Goal: Task Accomplishment & Management: Manage account settings

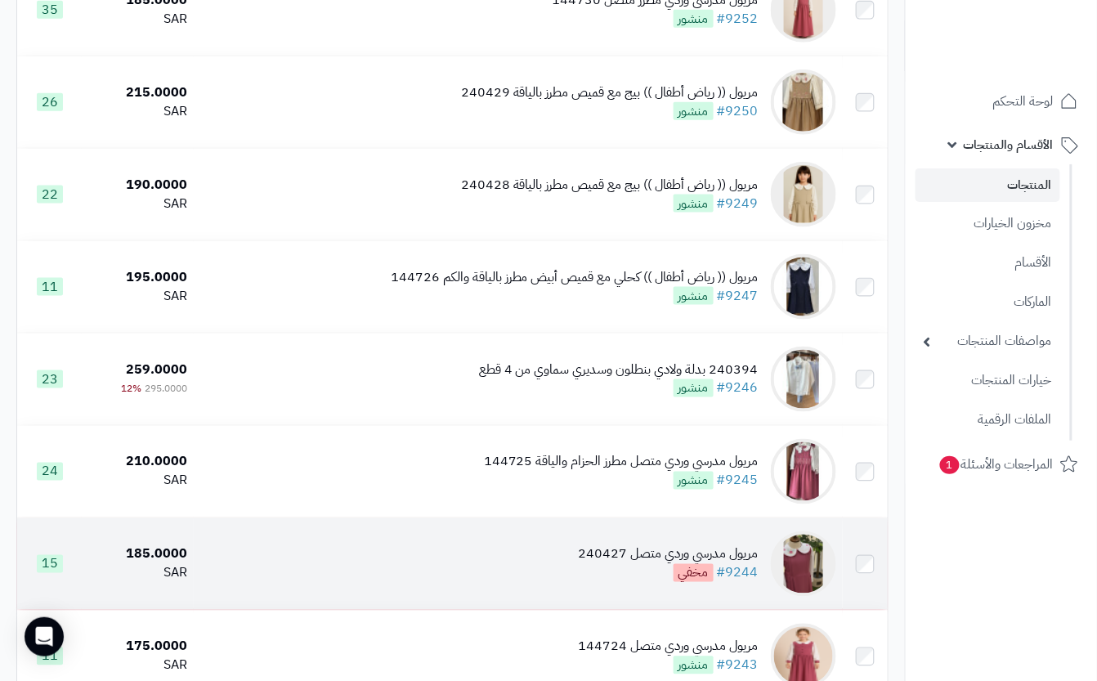
scroll to position [545, 0]
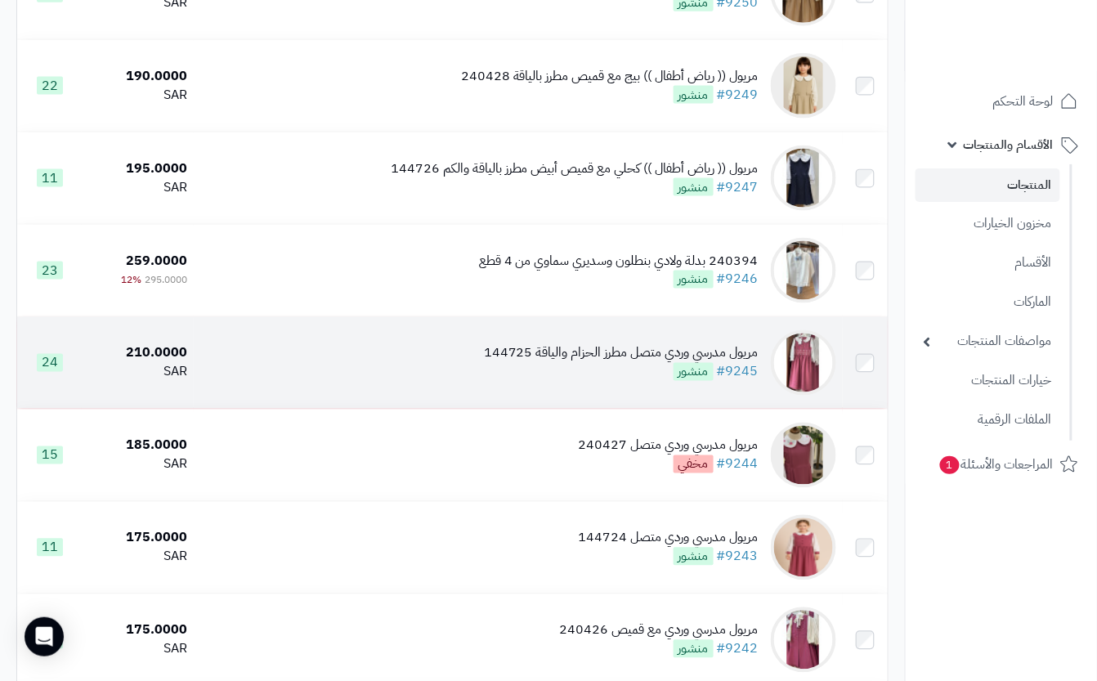
click at [538, 382] on div "مريول مدرسي وردي متصل مطرز الحزام والياقة 144725 #9245 منشور" at bounding box center [621, 363] width 275 height 38
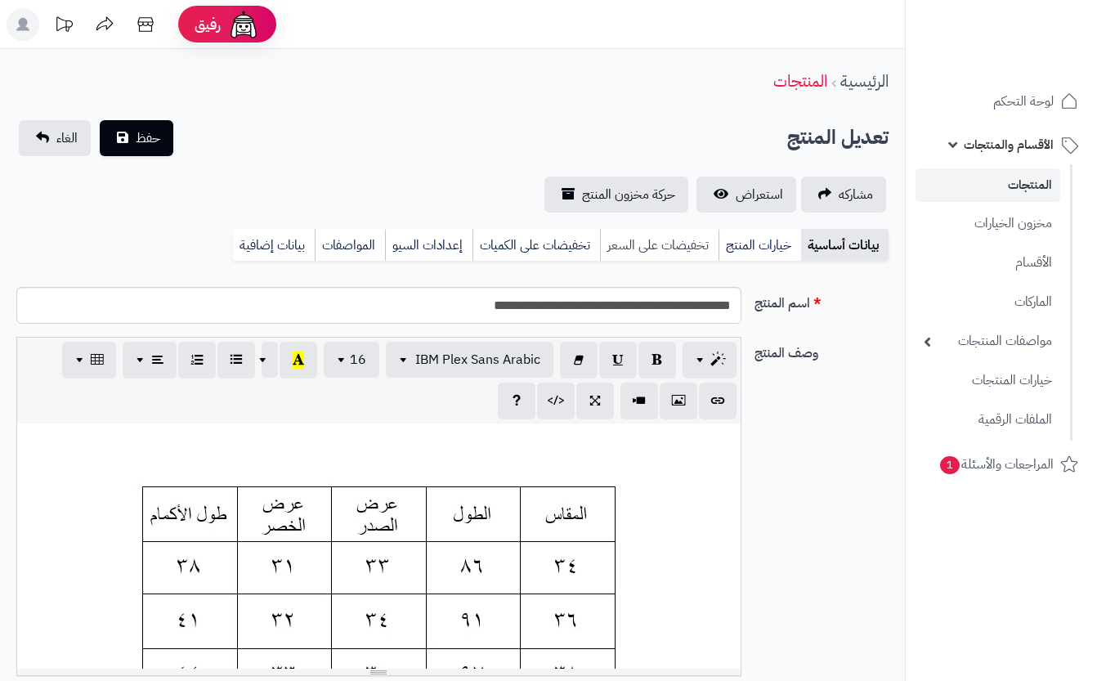
click at [757, 245] on div "بيانات أساسية خيارات المنتج تخفيضات على السعر تخفيضات على الكميات إعدادات السيو…" at bounding box center [452, 251] width 873 height 45
click at [765, 236] on link "خيارات المنتج" at bounding box center [760, 245] width 83 height 33
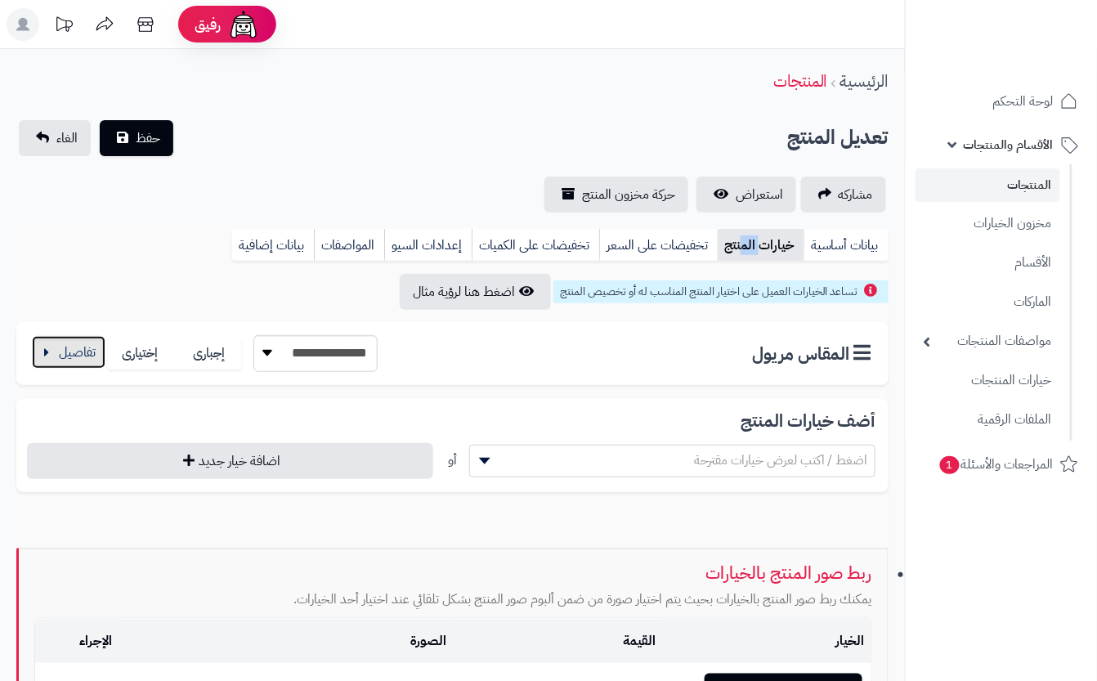
click at [72, 360] on button "button" at bounding box center [69, 352] width 74 height 33
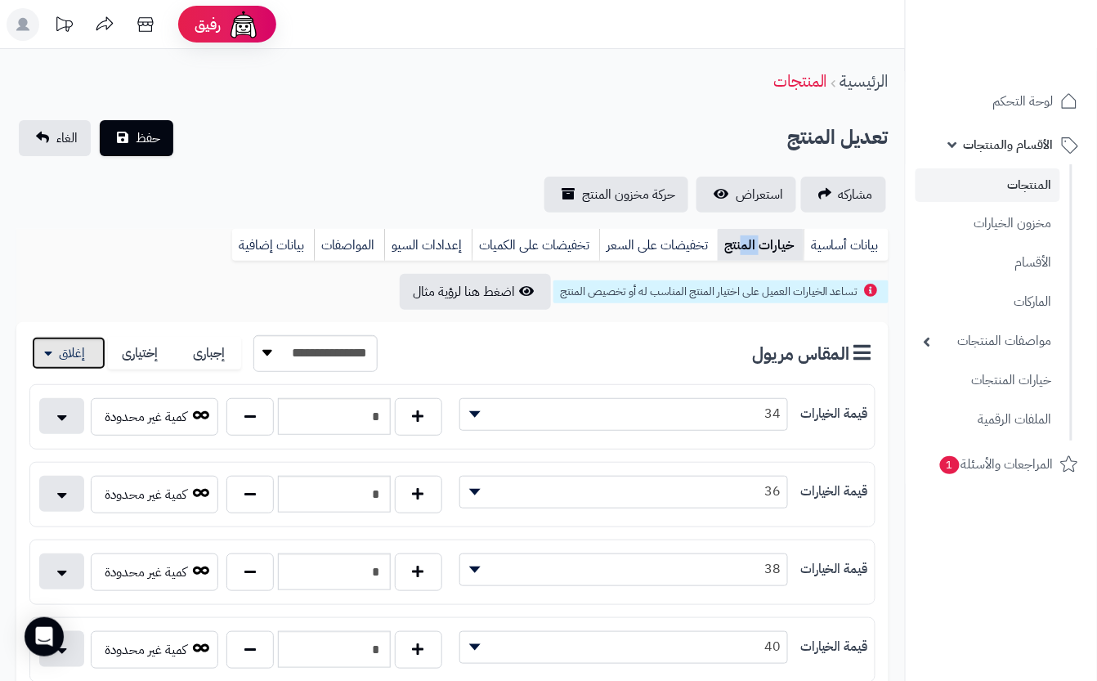
scroll to position [218, 0]
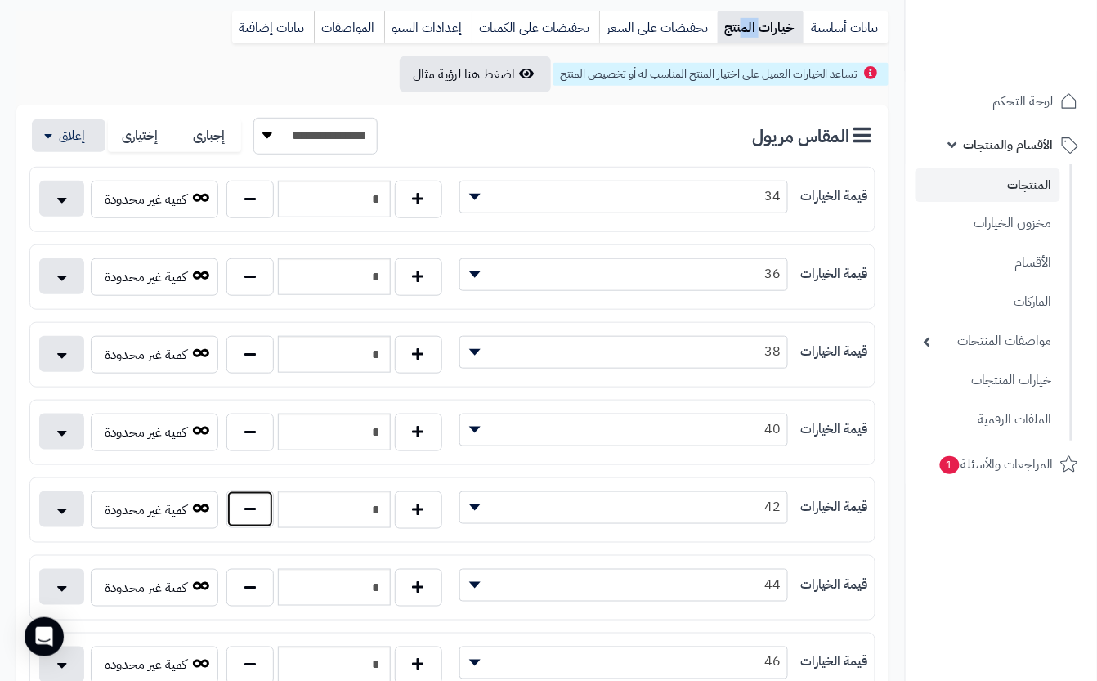
click at [259, 522] on button "button" at bounding box center [250, 510] width 47 height 38
type input "*"
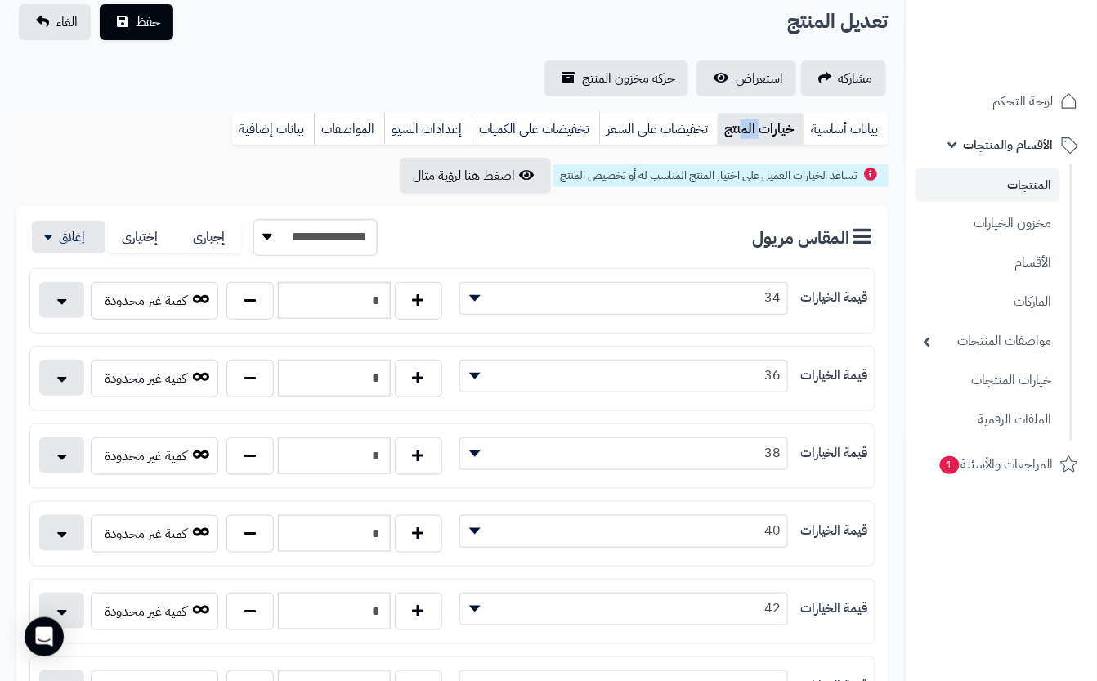
scroll to position [0, 0]
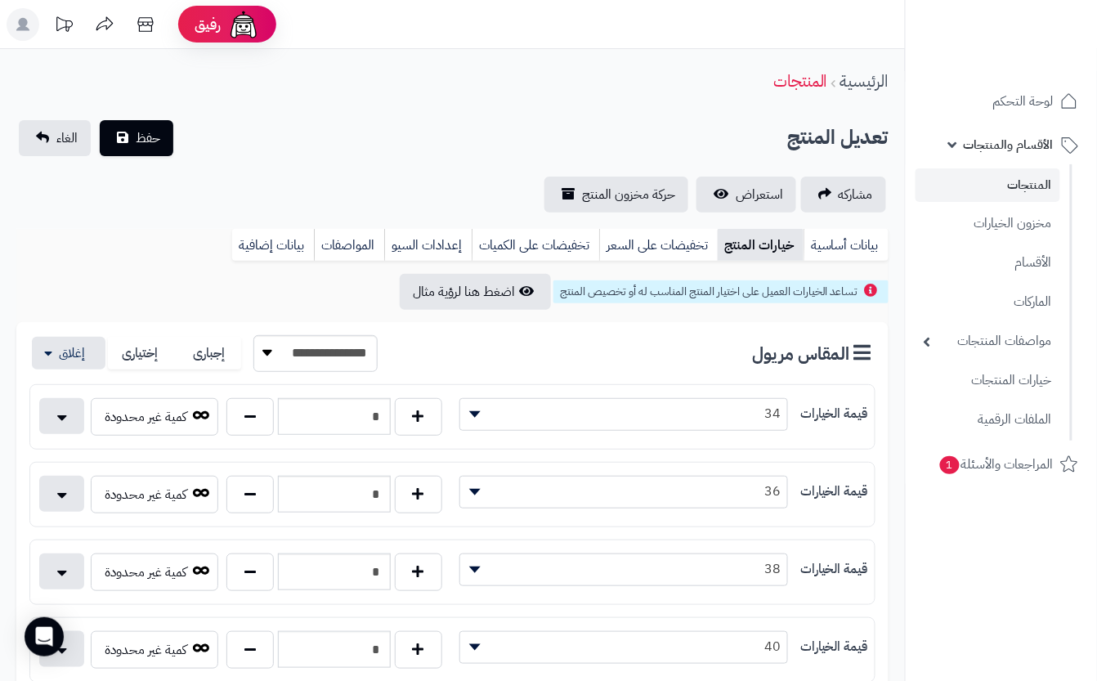
click at [164, 150] on button "حفظ" at bounding box center [137, 137] width 74 height 36
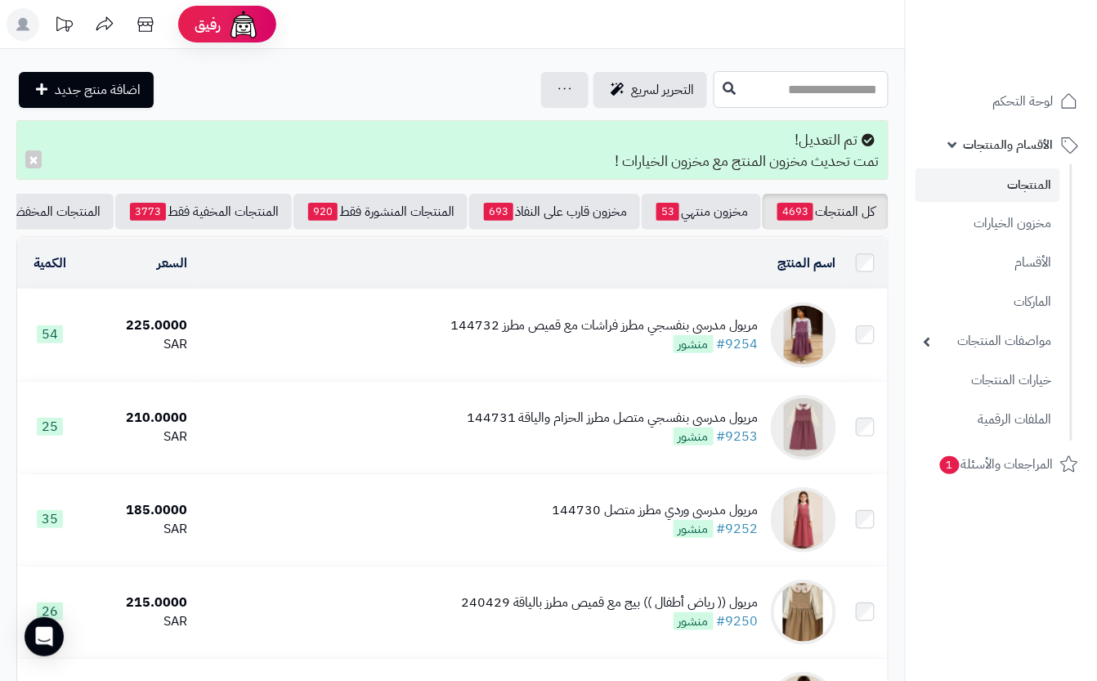
click at [714, 99] on input "text" at bounding box center [801, 89] width 175 height 37
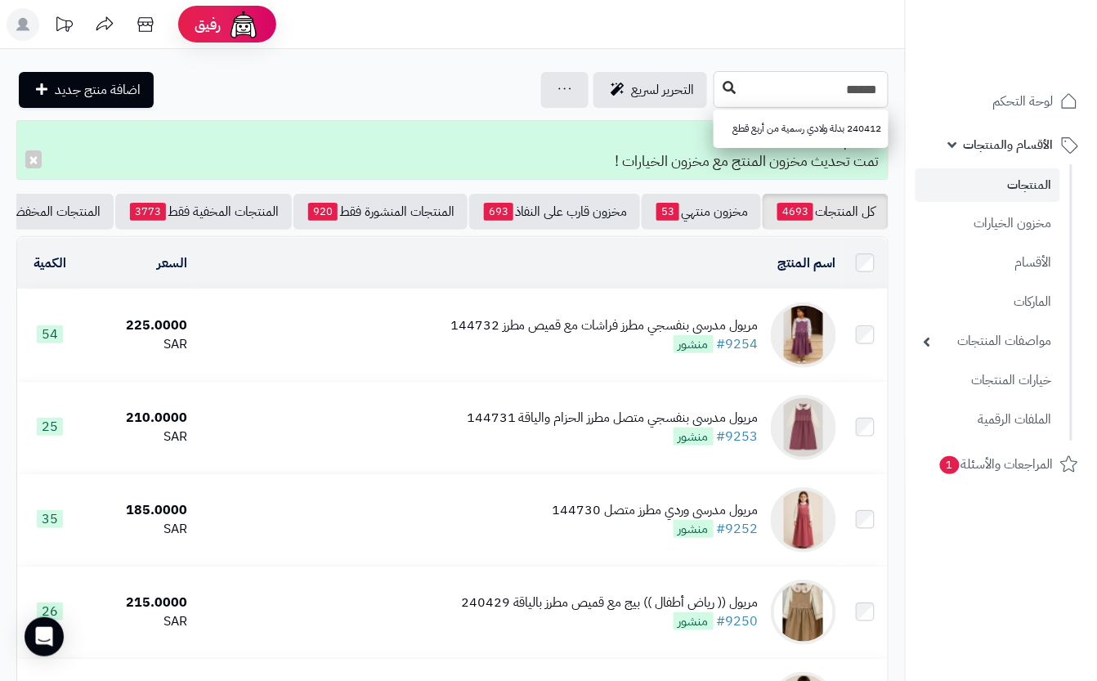
type input "******"
click at [723, 92] on icon at bounding box center [729, 87] width 13 height 13
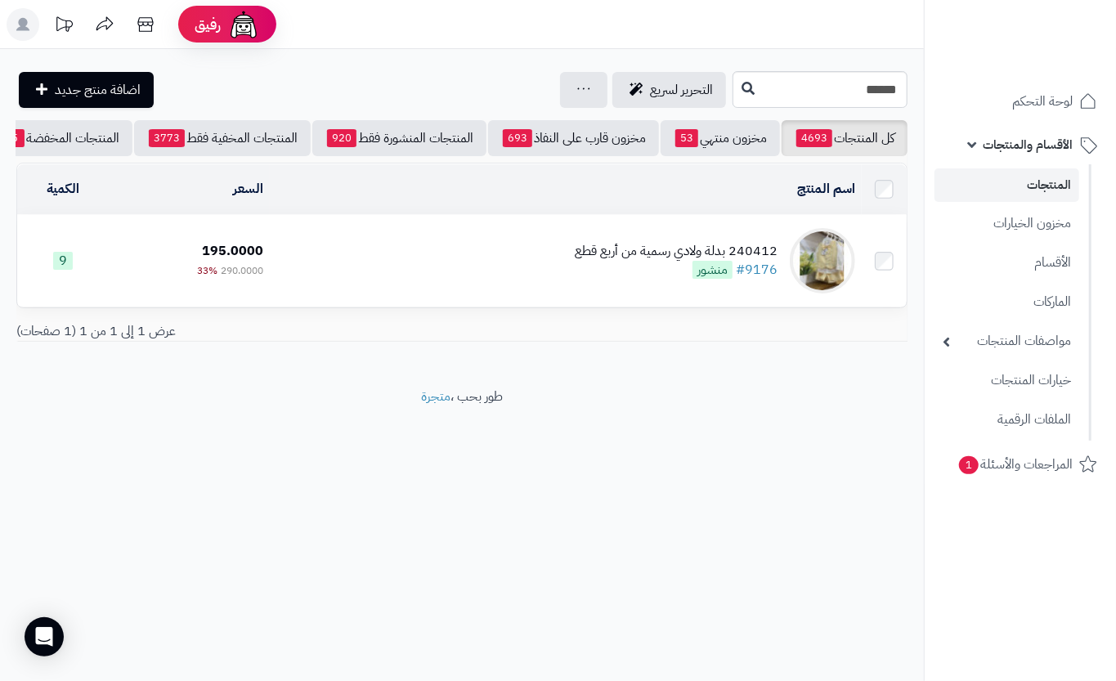
click at [645, 261] on div "240412 بدلة ولادي رسمية من أربع قطع" at bounding box center [676, 251] width 203 height 19
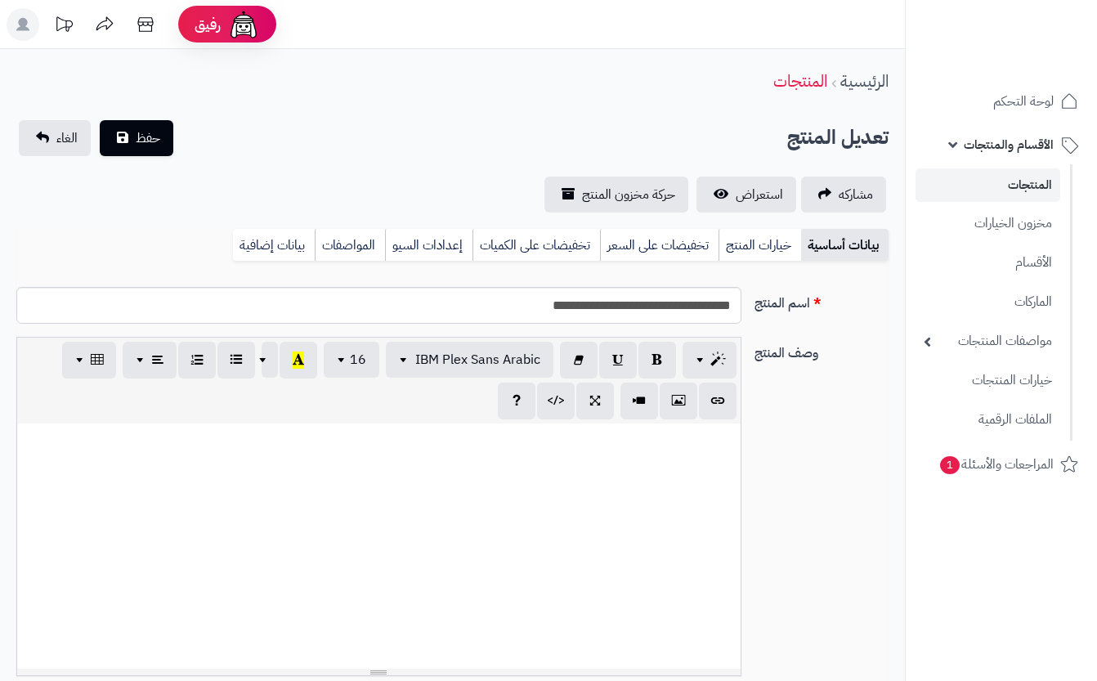
click at [770, 253] on link "خيارات المنتج" at bounding box center [760, 245] width 83 height 33
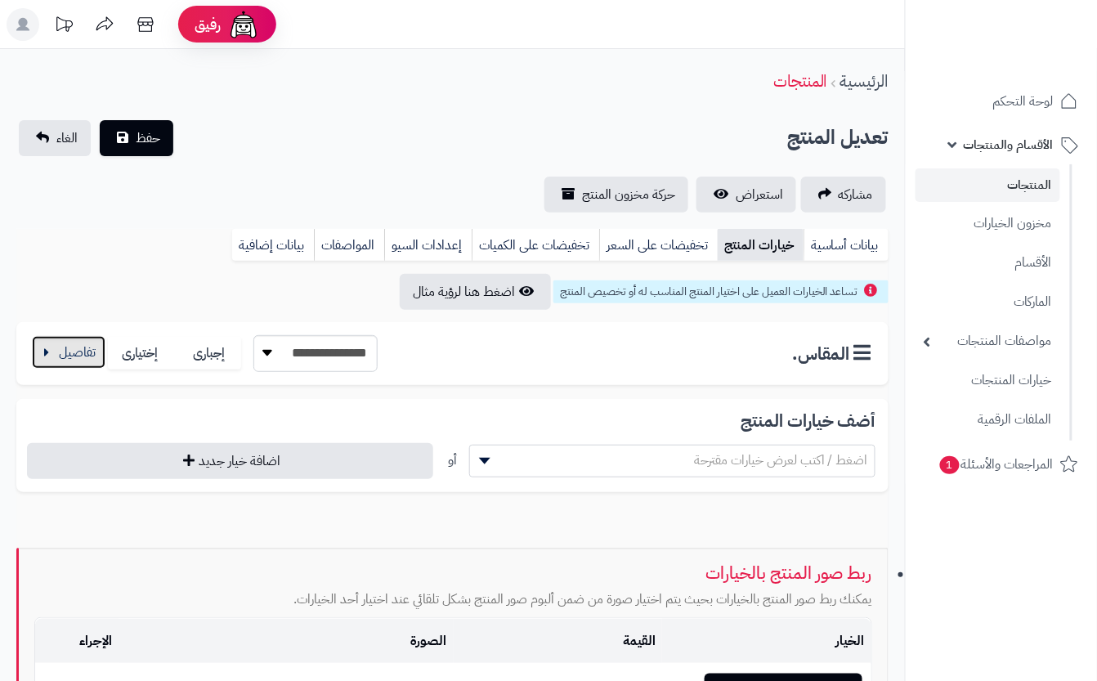
click at [60, 347] on button "button" at bounding box center [69, 352] width 74 height 33
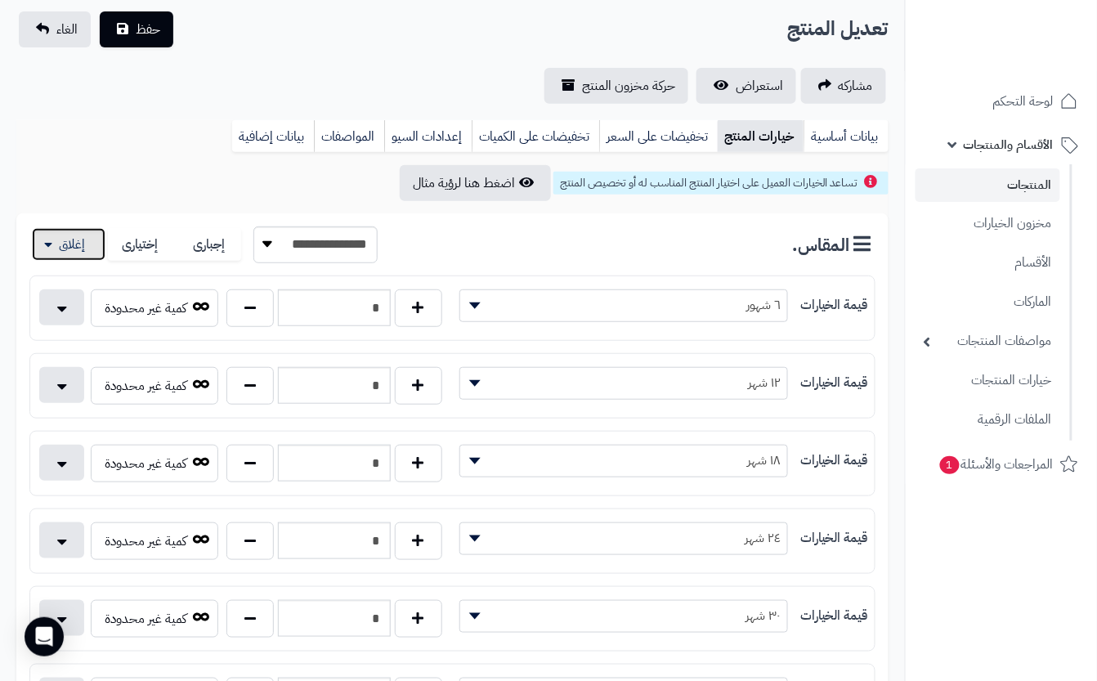
scroll to position [218, 0]
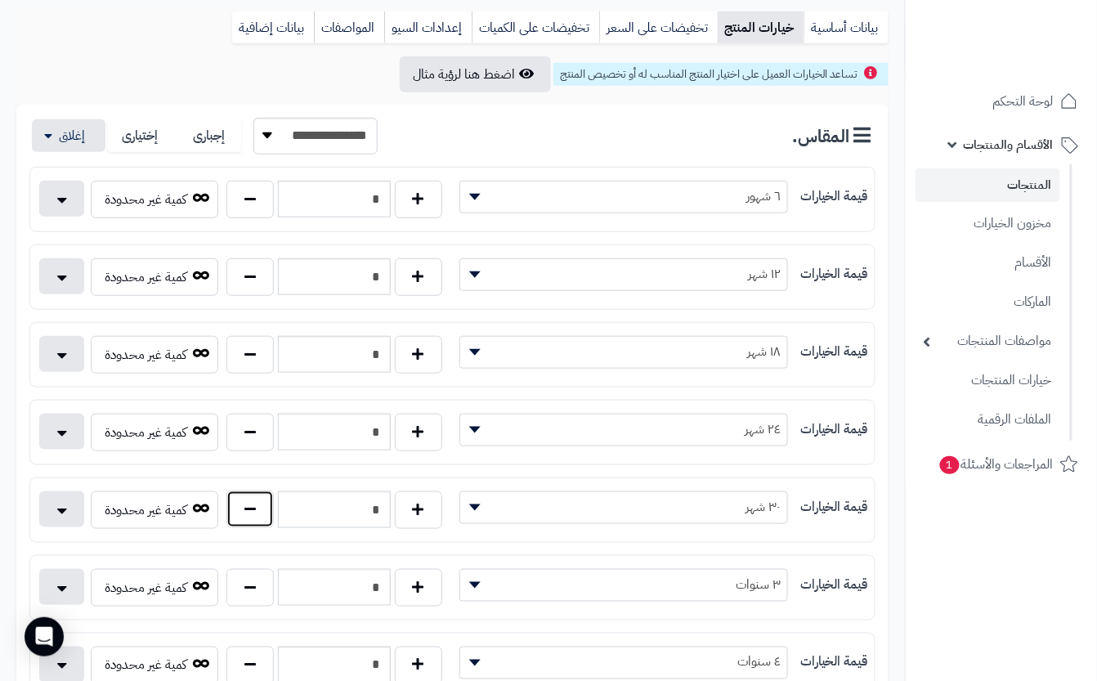
click at [236, 528] on button "button" at bounding box center [250, 510] width 47 height 38
type input "*"
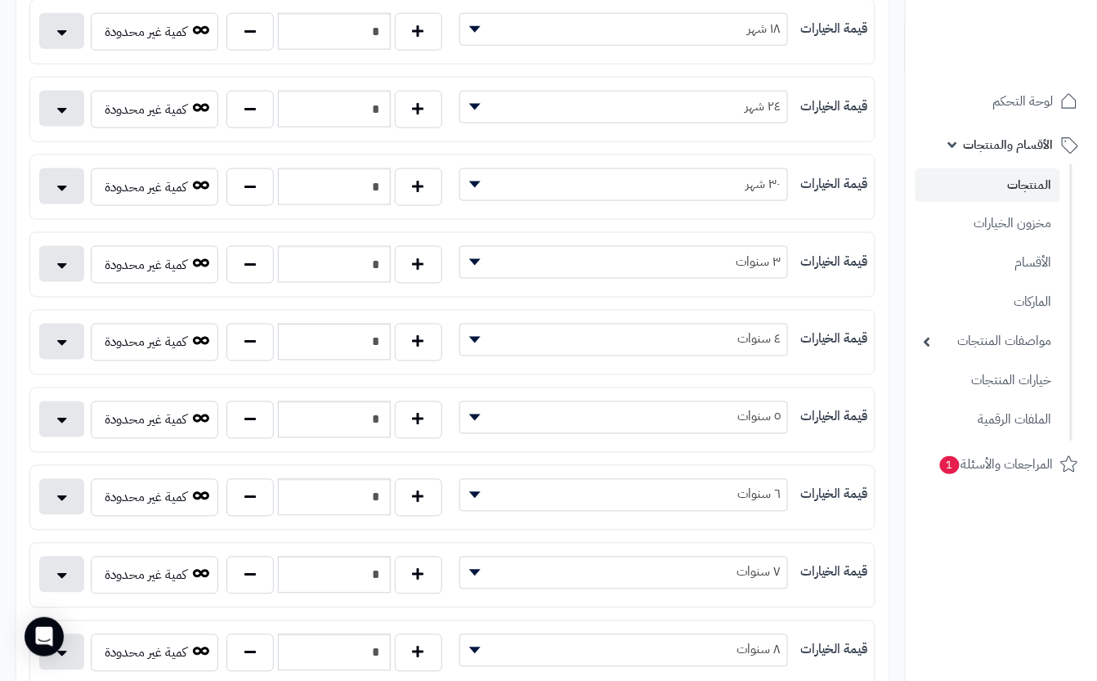
scroll to position [0, 0]
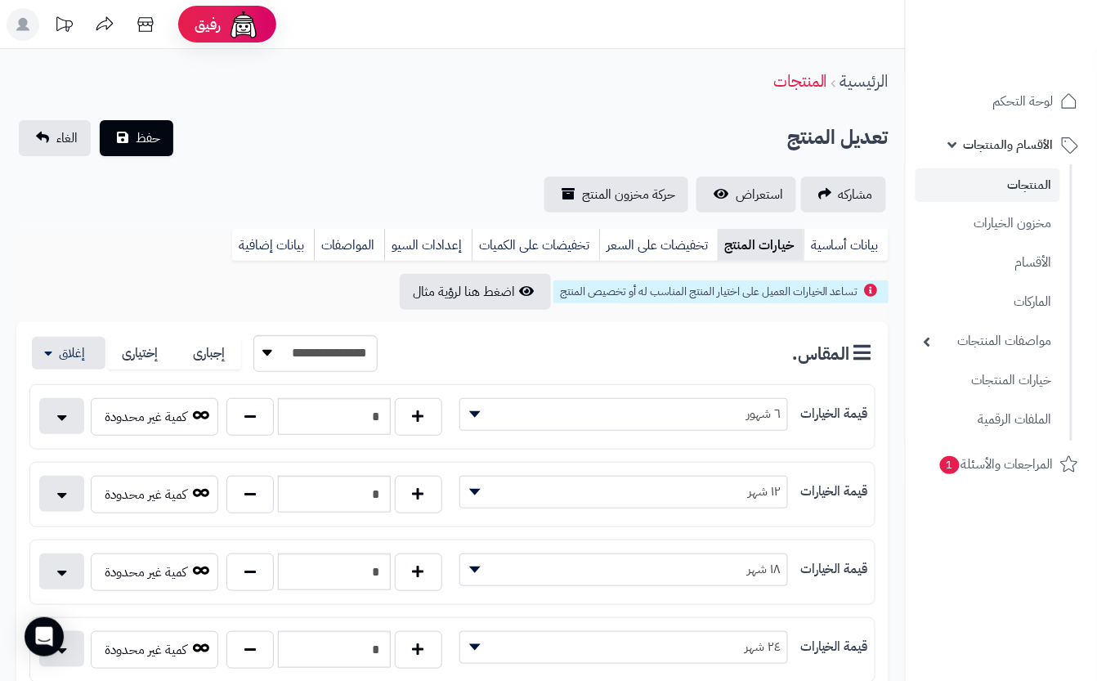
click at [436, 122] on div "تعديل المنتج حفظ الغاء" at bounding box center [452, 138] width 873 height 36
drag, startPoint x: 376, startPoint y: 28, endPoint x: 358, endPoint y: 67, distance: 43.2
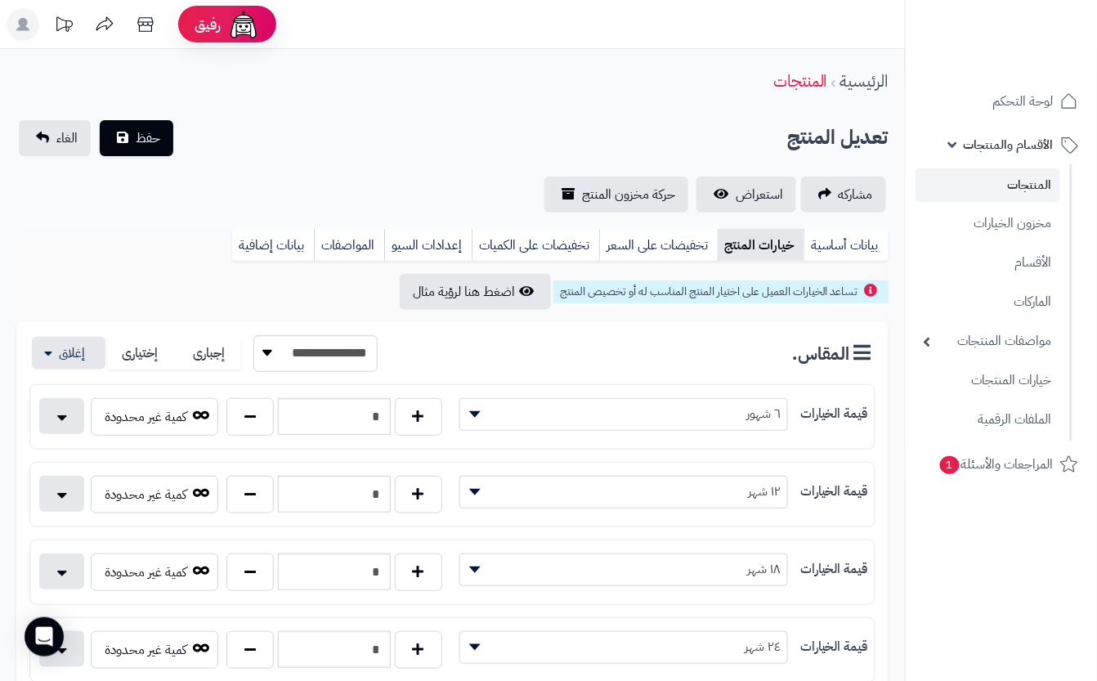
drag, startPoint x: 191, startPoint y: 134, endPoint x: 182, endPoint y: 134, distance: 9.0
click at [191, 134] on div "تعديل المنتج حفظ الغاء" at bounding box center [452, 138] width 873 height 36
click at [165, 132] on button "حفظ" at bounding box center [137, 137] width 74 height 36
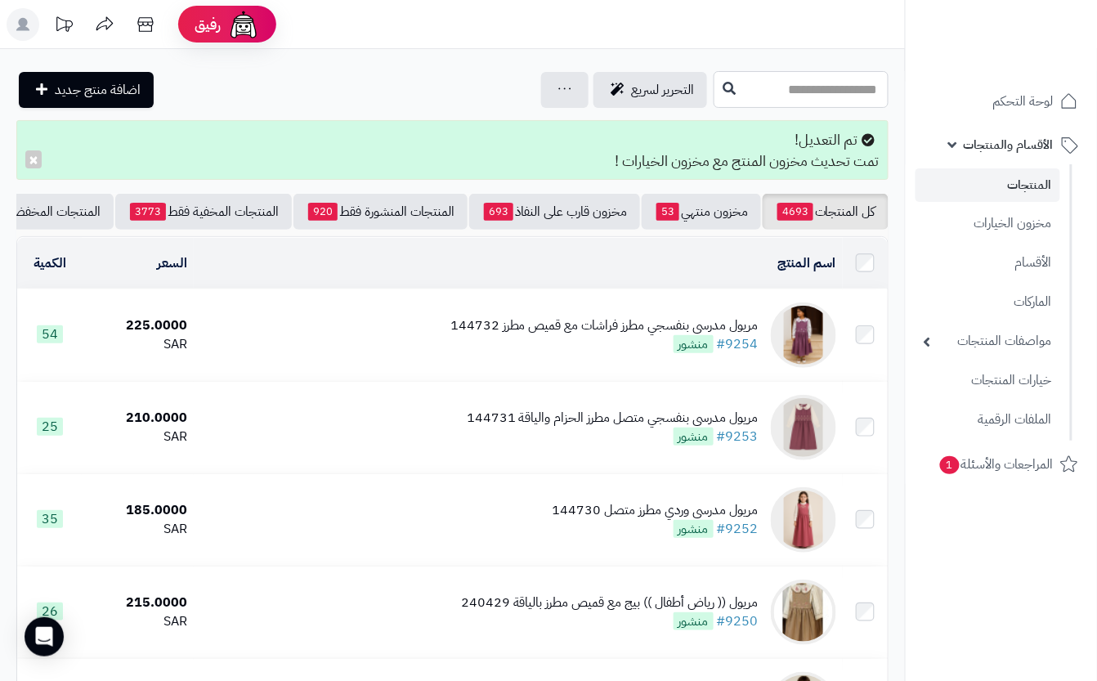
click at [854, 101] on input "text" at bounding box center [801, 89] width 175 height 37
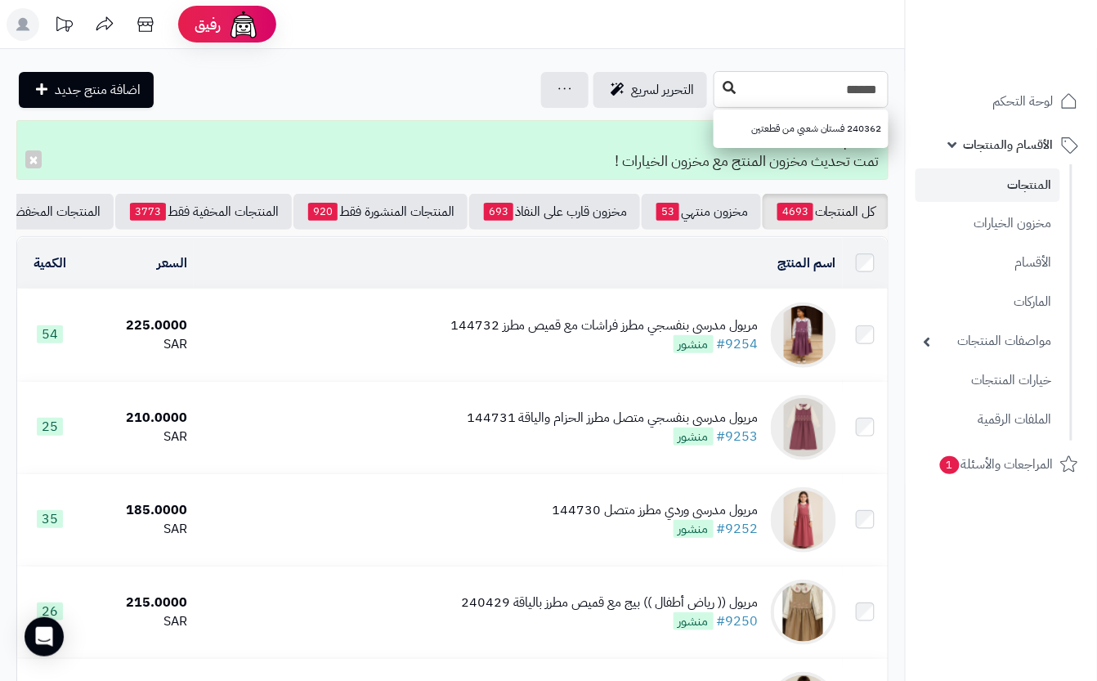
type input "******"
click at [717, 85] on button at bounding box center [729, 88] width 25 height 31
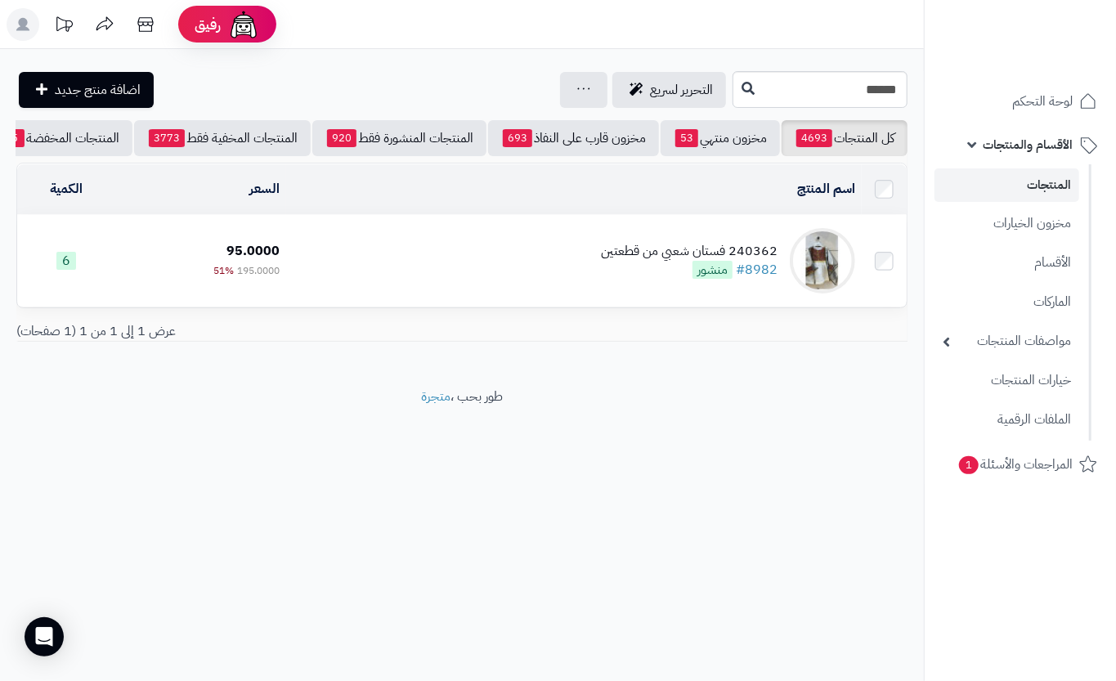
click at [608, 280] on div "240362 فستان شعبي من قطعتين #8982 منشور" at bounding box center [689, 261] width 177 height 38
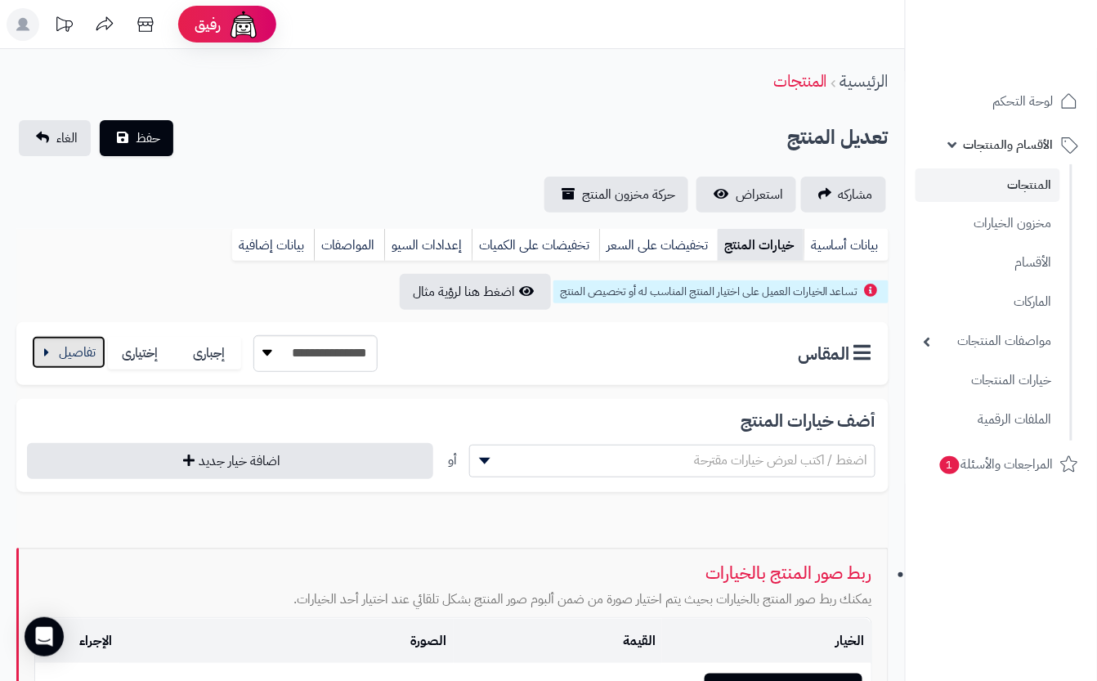
click at [93, 348] on button "button" at bounding box center [69, 352] width 74 height 33
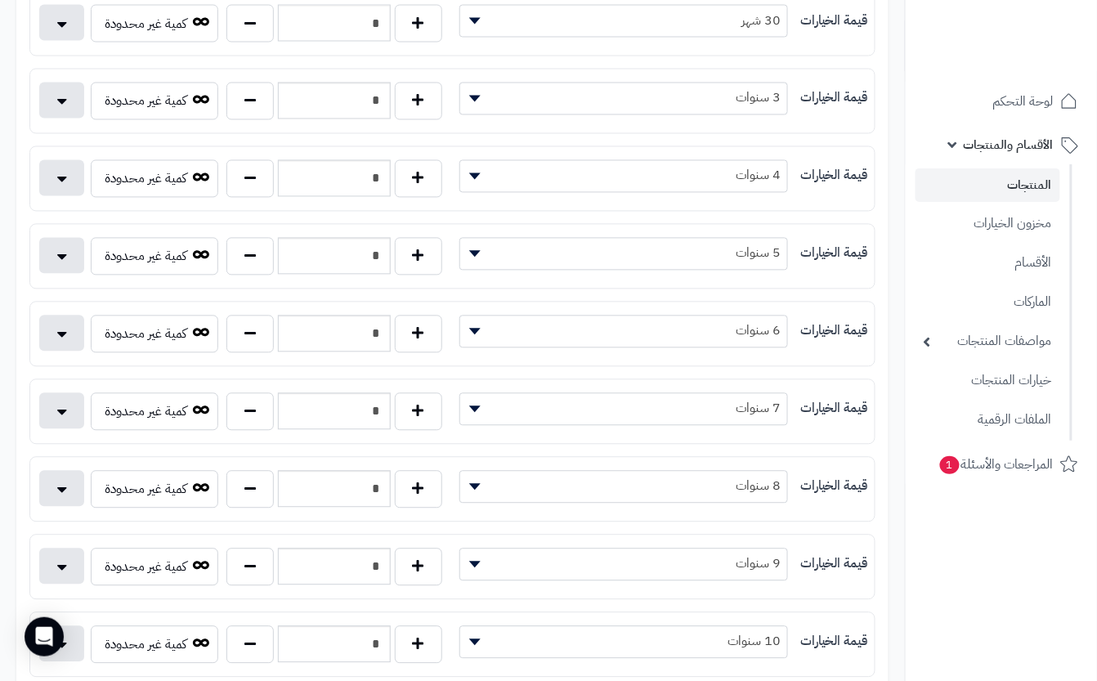
scroll to position [981, 0]
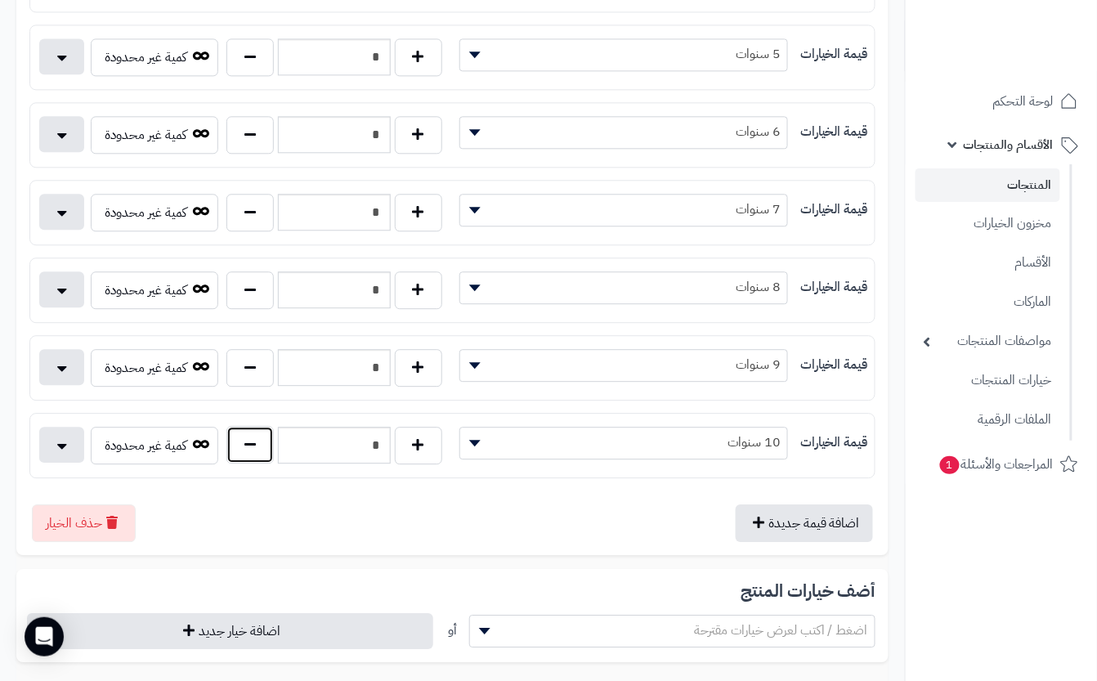
click at [258, 464] on button "button" at bounding box center [250, 445] width 47 height 38
type input "*"
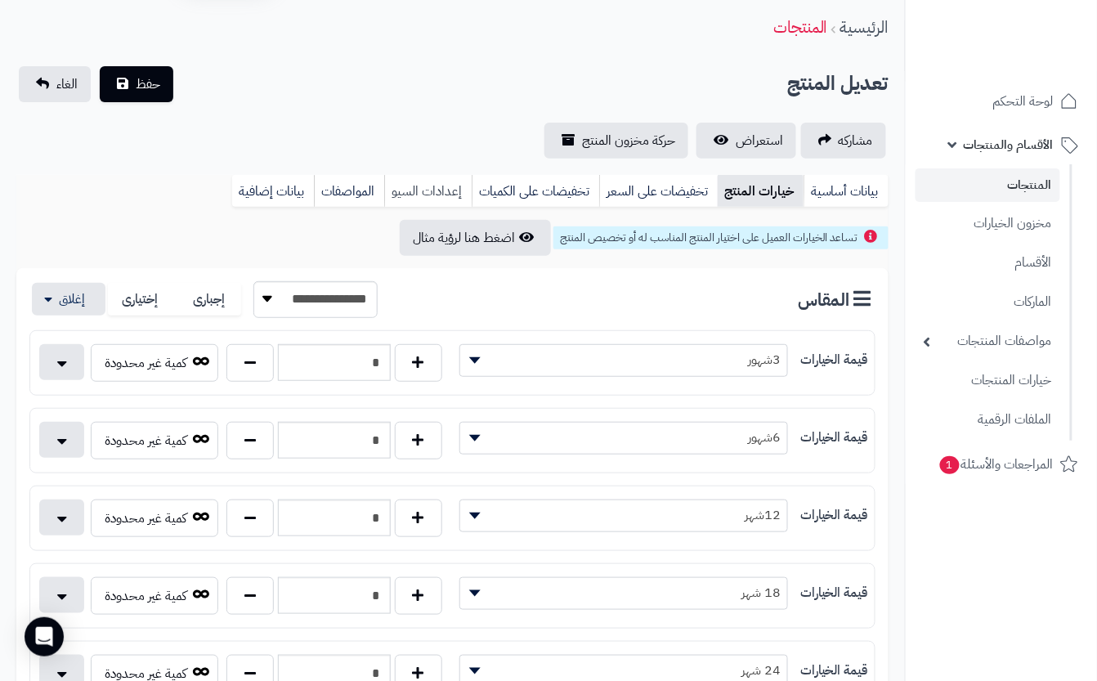
scroll to position [0, 0]
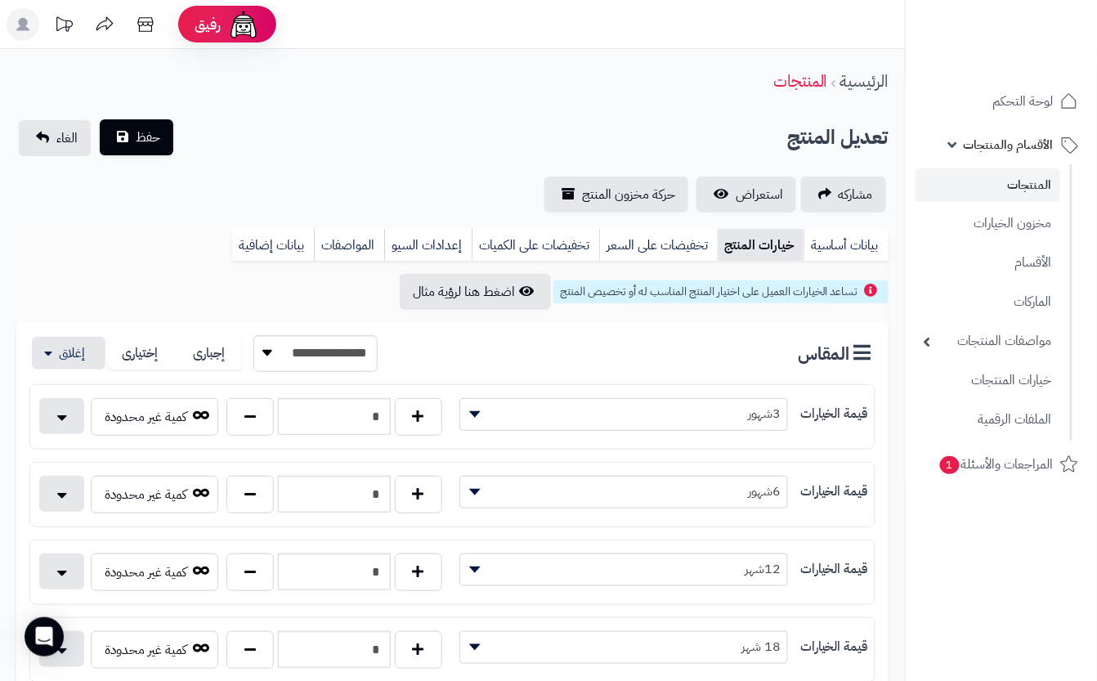
drag, startPoint x: 357, startPoint y: 204, endPoint x: 141, endPoint y: 146, distance: 223.8
click at [355, 204] on div "مشاركه استعراض حركة مخزون المنتج" at bounding box center [452, 195] width 873 height 36
click at [128, 138] on button "حفظ" at bounding box center [137, 137] width 74 height 36
